Goal: Task Accomplishment & Management: Manage account settings

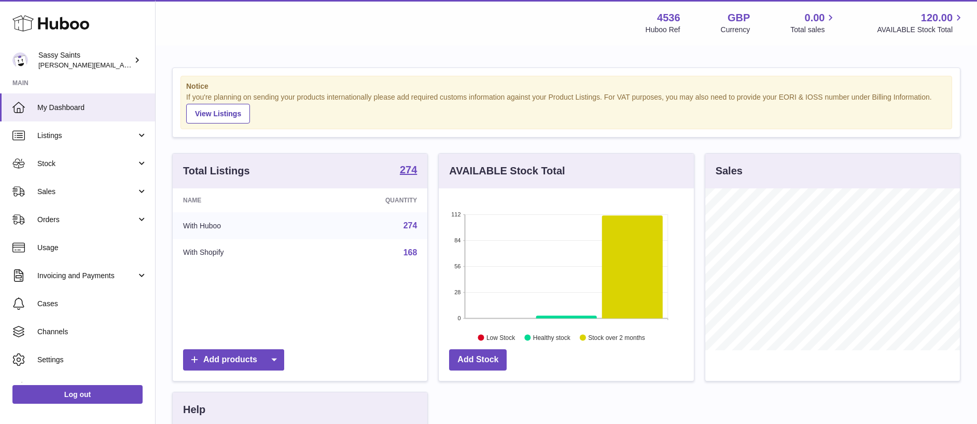
scroll to position [162, 255]
click at [63, 224] on span "Orders" at bounding box center [86, 220] width 99 height 10
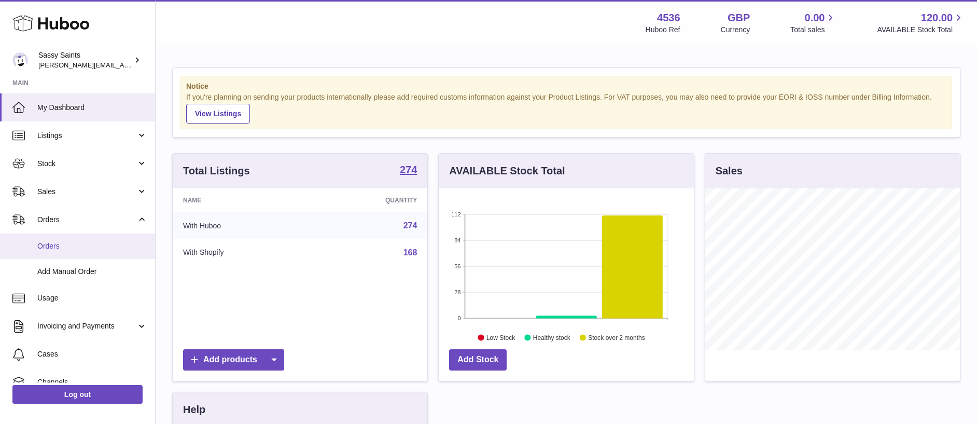
click at [60, 247] on span "Orders" at bounding box center [92, 246] width 110 height 10
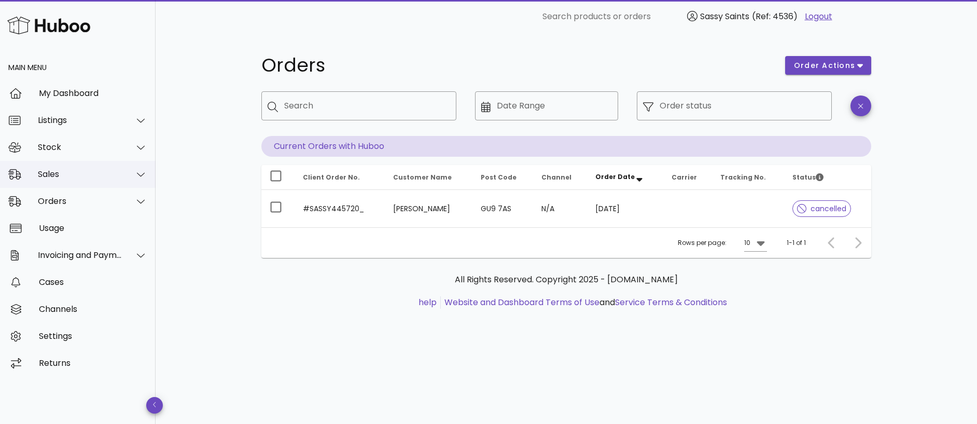
click at [57, 175] on div "Sales" at bounding box center [80, 174] width 85 height 10
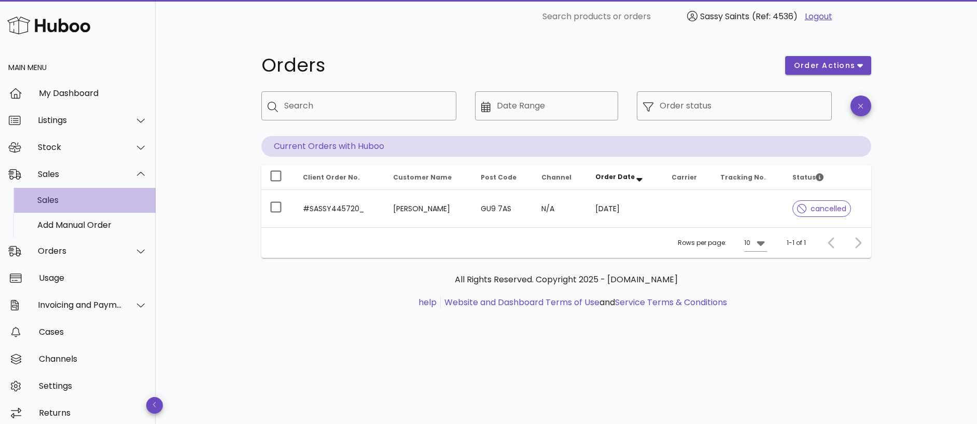
click at [62, 199] on div "Sales" at bounding box center [92, 200] width 110 height 10
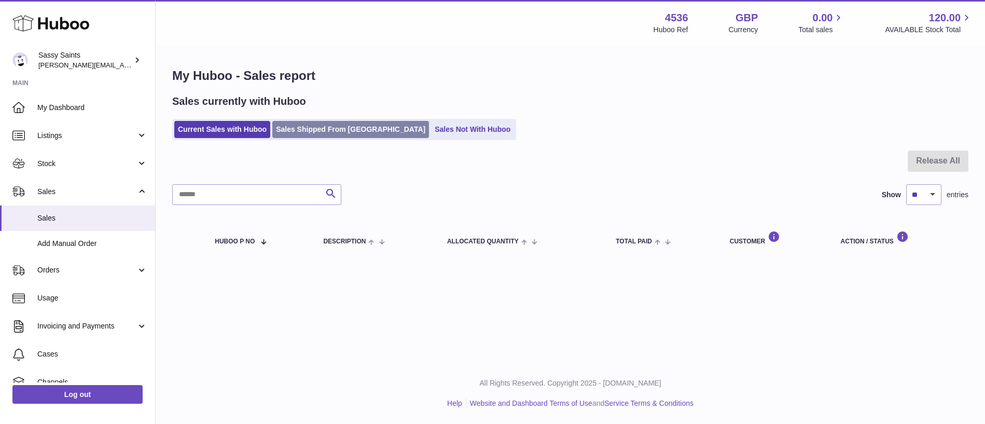
click at [342, 130] on link "Sales Shipped From Huboo" at bounding box center [350, 129] width 157 height 17
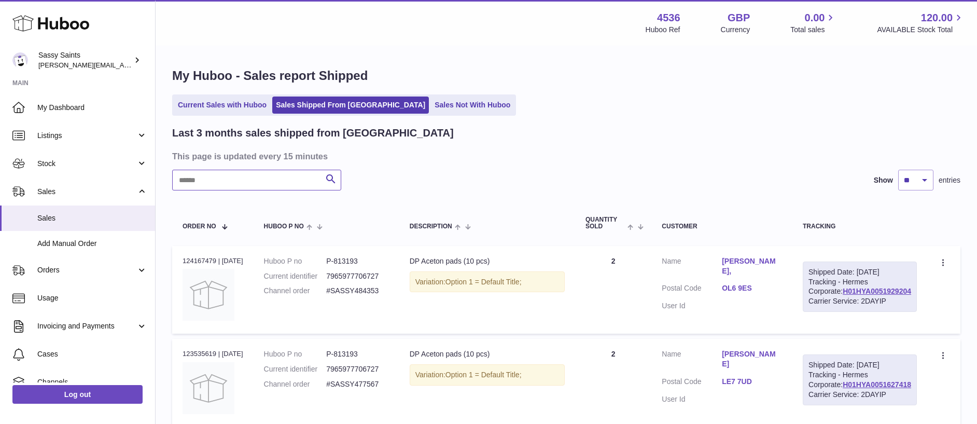
click at [233, 185] on input "text" at bounding box center [256, 180] width 169 height 21
paste input "**********"
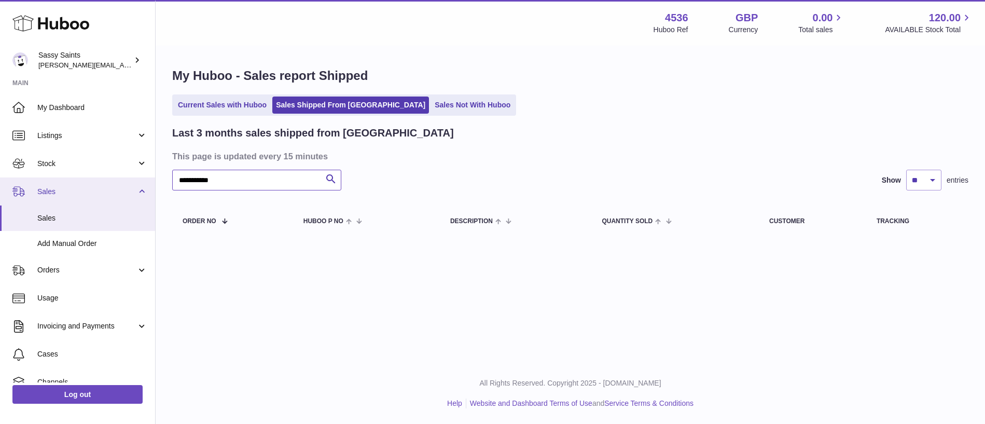
drag, startPoint x: 215, startPoint y: 180, endPoint x: 142, endPoint y: 180, distance: 72.6
click at [143, 180] on div "**********" at bounding box center [492, 212] width 985 height 424
paste input "*"
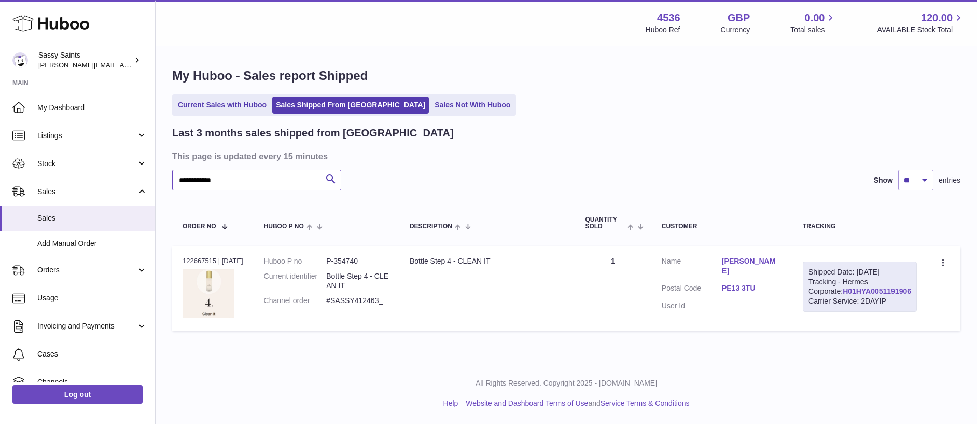
type input "**********"
click at [873, 295] on link "H01HYA0051191906" at bounding box center [877, 291] width 68 height 8
click at [70, 237] on link "Add Manual Order" at bounding box center [77, 243] width 155 height 25
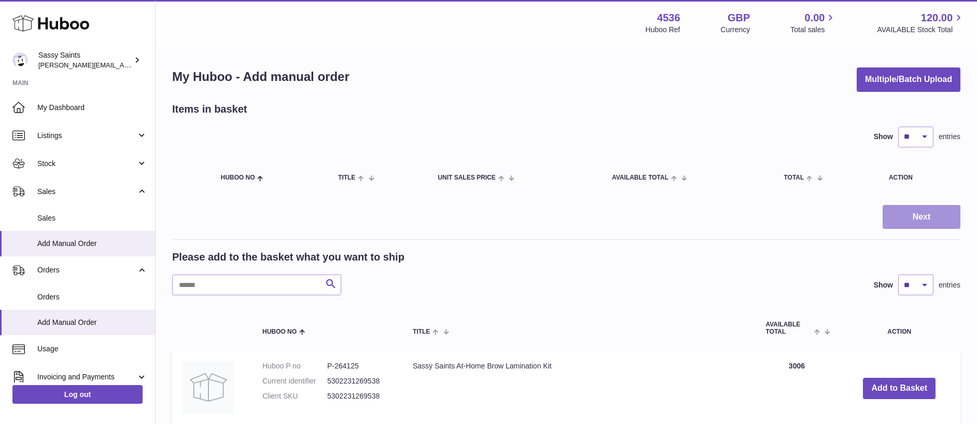
click at [913, 214] on button "Next" at bounding box center [922, 217] width 78 height 24
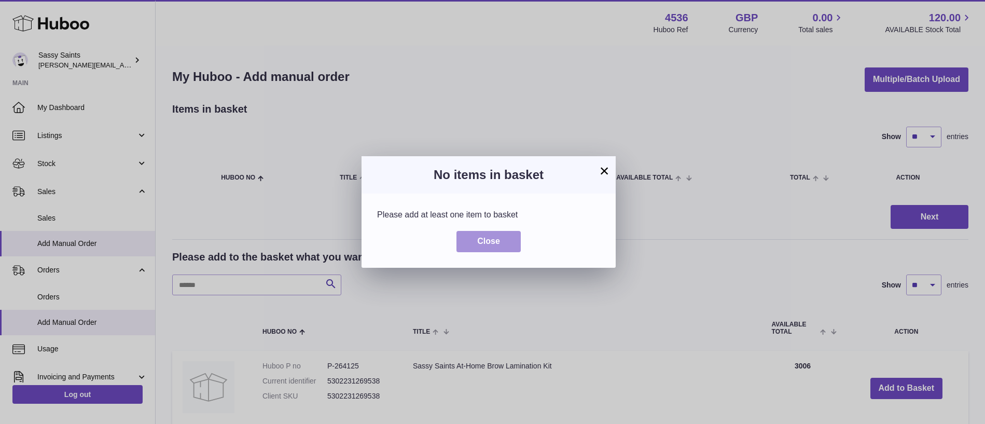
click at [479, 241] on span "Close" at bounding box center [488, 241] width 23 height 9
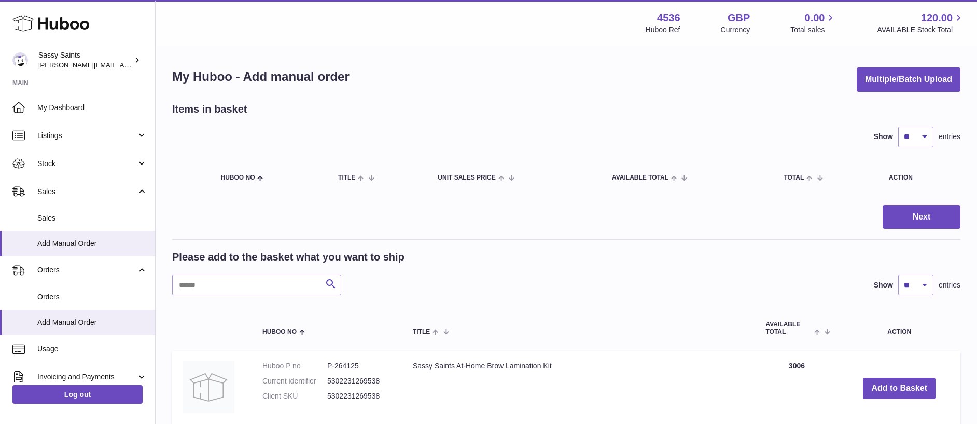
scroll to position [15, 0]
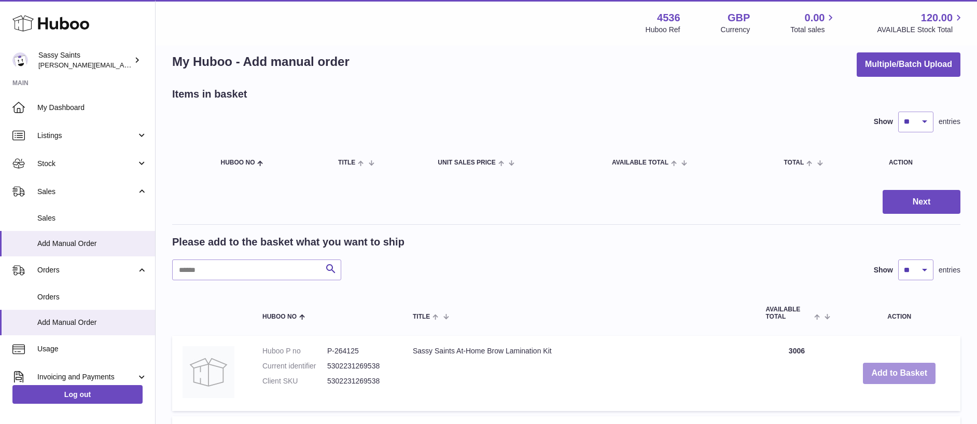
click at [891, 371] on button "Add to Basket" at bounding box center [899, 373] width 73 height 21
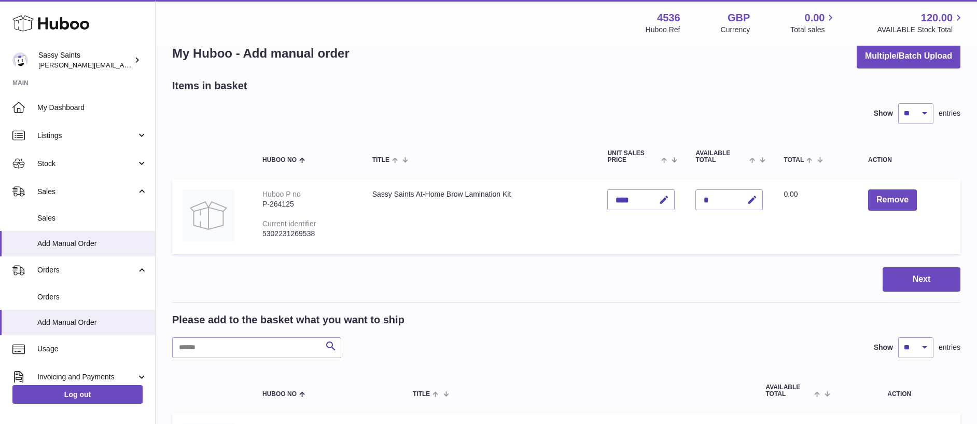
scroll to position [32, 0]
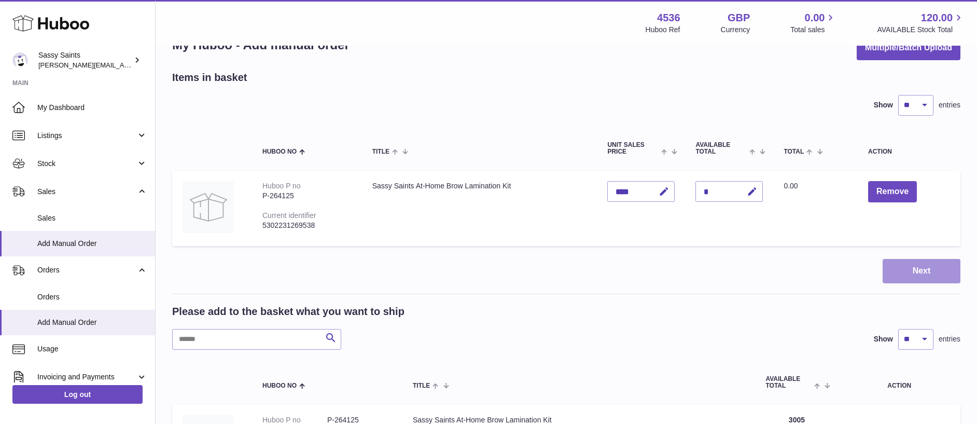
click at [902, 273] on button "Next" at bounding box center [922, 271] width 78 height 24
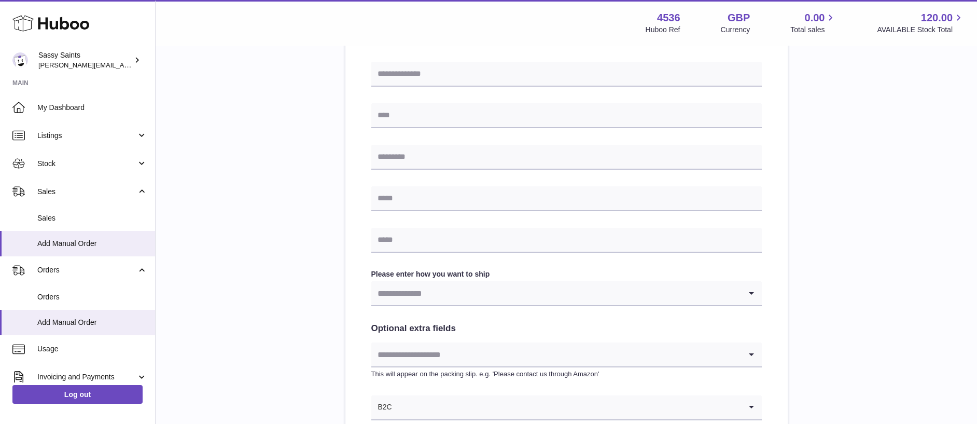
scroll to position [380, 0]
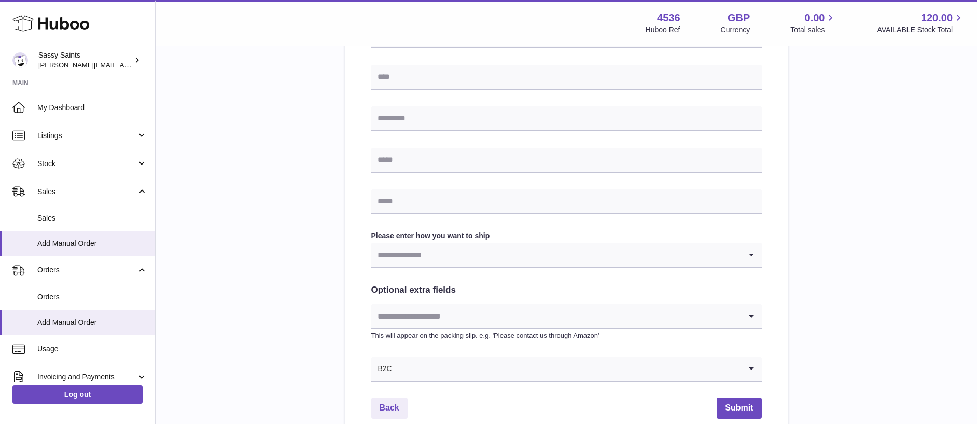
click at [410, 255] on input "Search for option" at bounding box center [556, 255] width 370 height 24
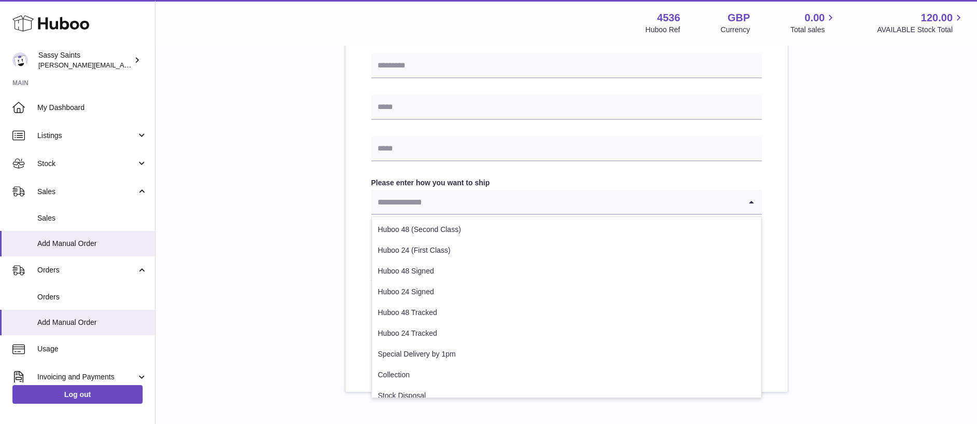
scroll to position [441, 0]
